Goal: Information Seeking & Learning: Learn about a topic

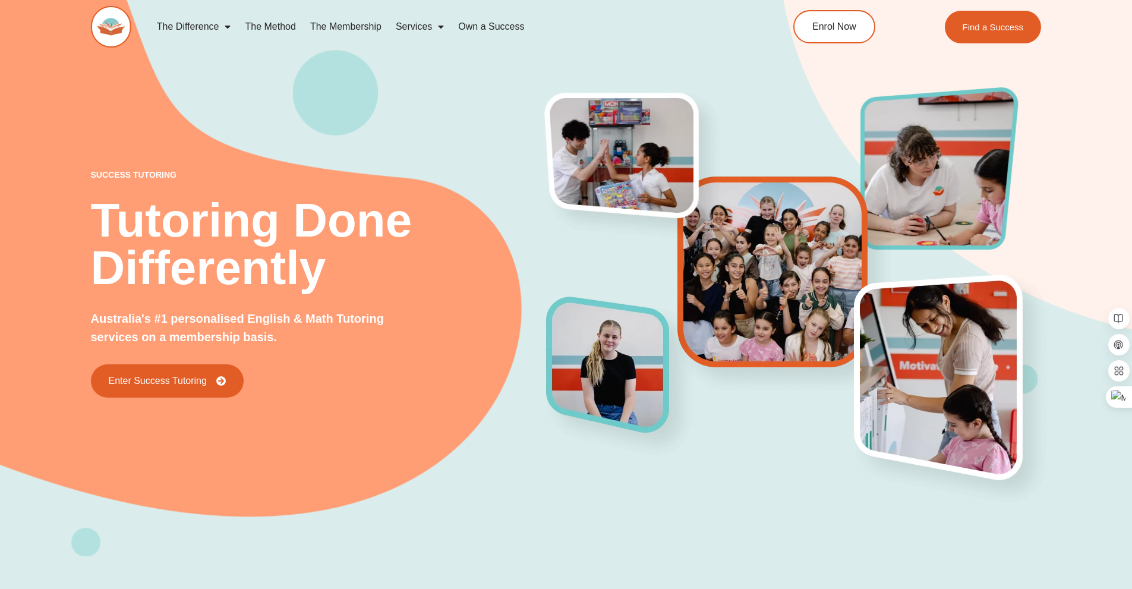
click at [269, 22] on link "The Method" at bounding box center [270, 26] width 65 height 27
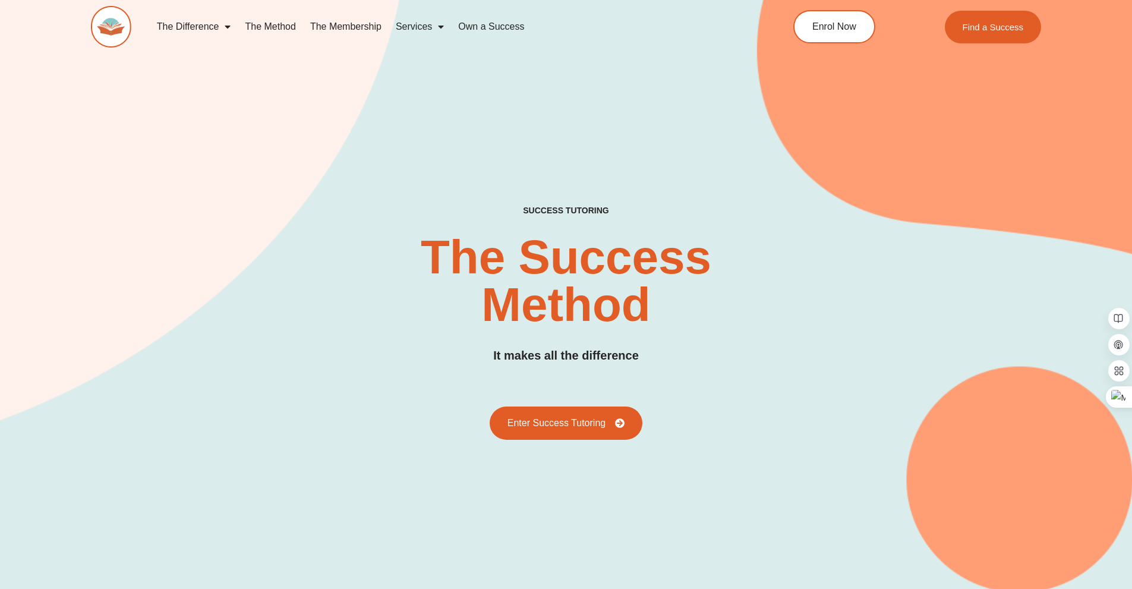
click at [437, 24] on span "Menu" at bounding box center [438, 26] width 12 height 21
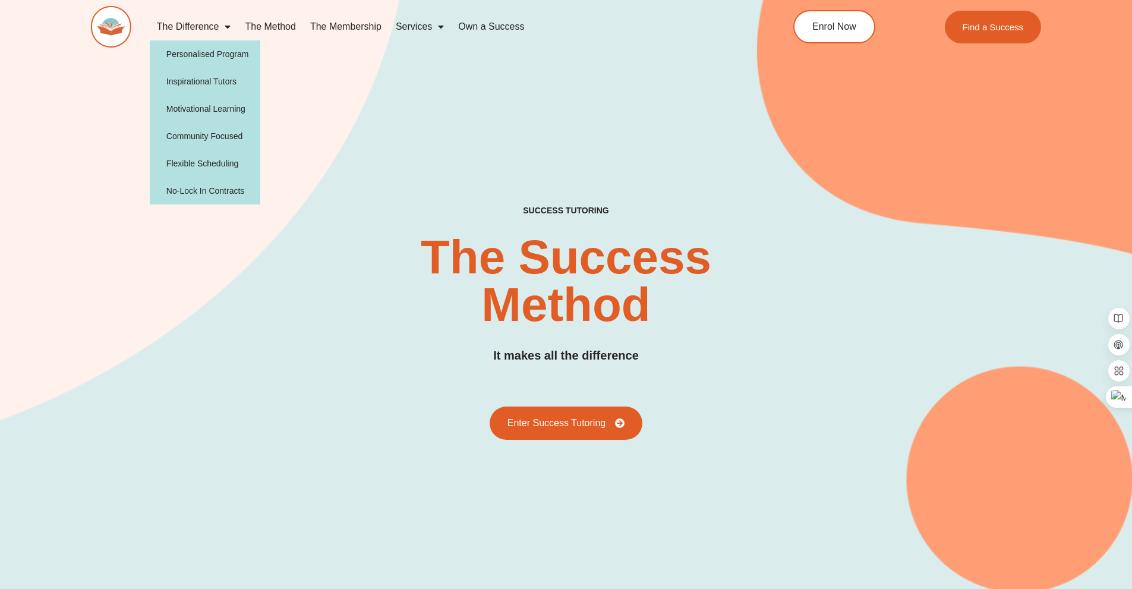
click at [215, 32] on link "The Difference" at bounding box center [194, 26] width 89 height 27
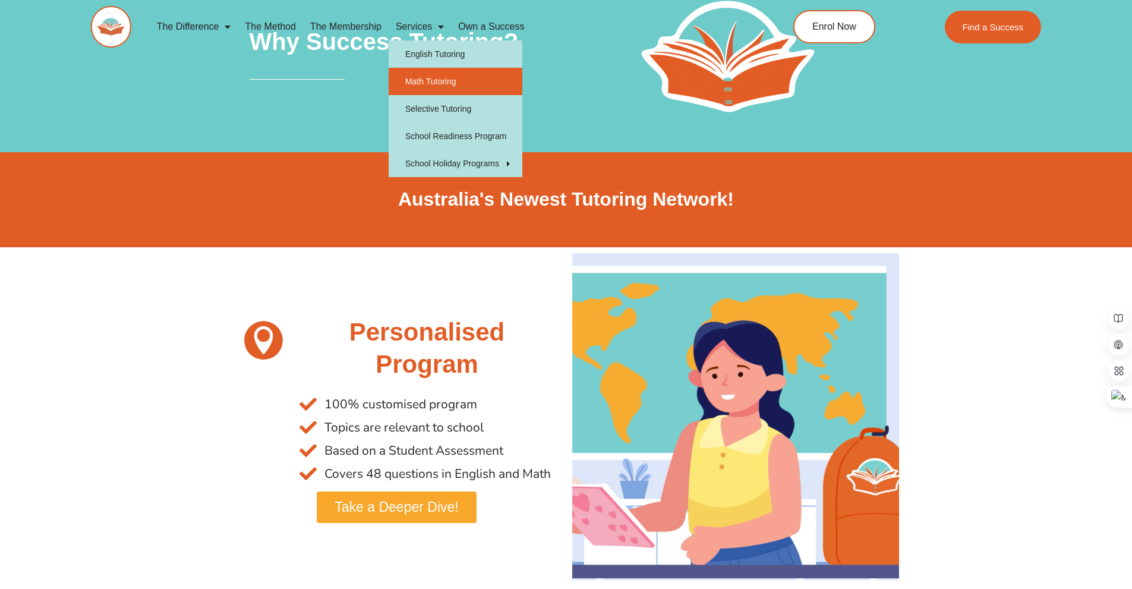
click at [430, 77] on link "Math Tutoring" at bounding box center [456, 81] width 134 height 27
